Goal: Information Seeking & Learning: Learn about a topic

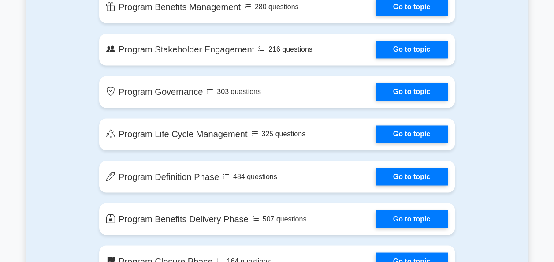
scroll to position [667, 0]
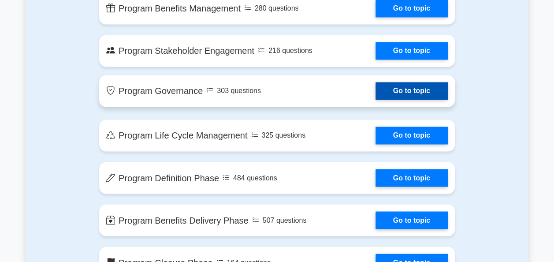
click at [411, 84] on link "Go to topic" at bounding box center [412, 91] width 72 height 18
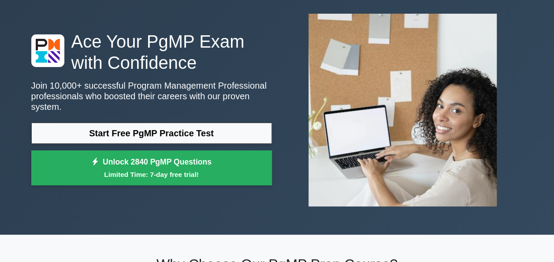
scroll to position [0, 0]
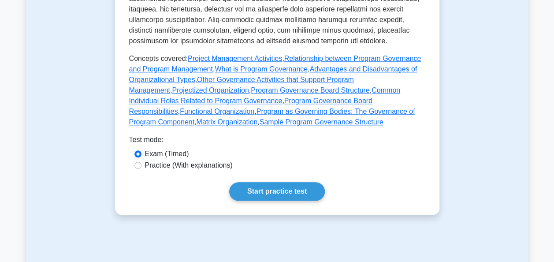
scroll to position [407, 0]
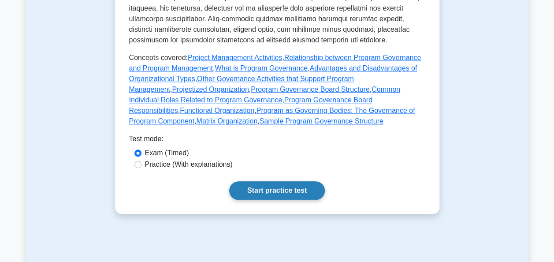
click at [306, 190] on link "Start practice test" at bounding box center [277, 190] width 96 height 19
